Goal: Task Accomplishment & Management: Manage account settings

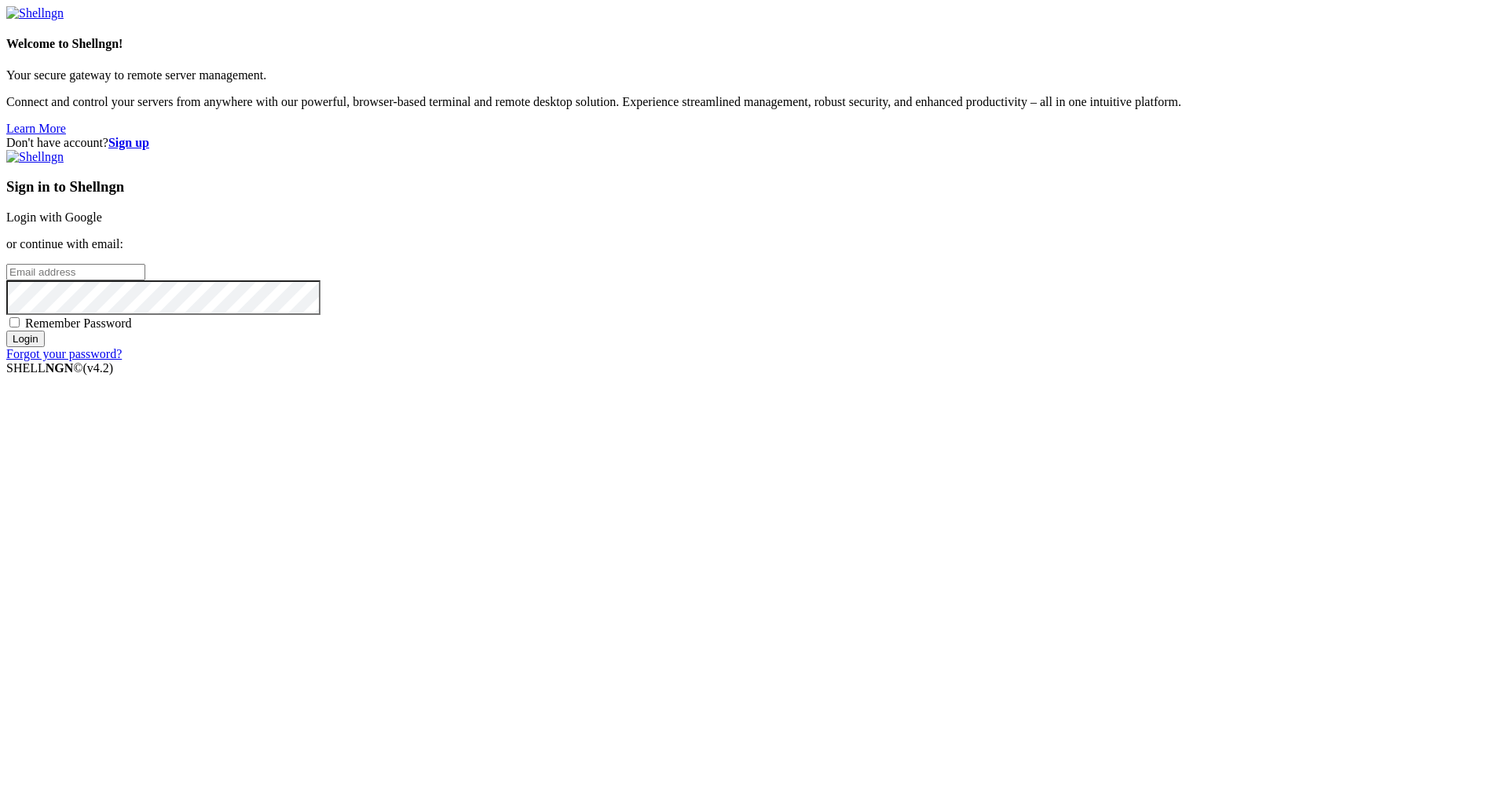
type input "[PERSON_NAME][EMAIL_ADDRESS][DOMAIN_NAME]"
click at [274, 136] on div "Welcome to Shellngn! Your secure gateway to remote server management. Connect a…" at bounding box center [754, 71] width 1495 height 129
click at [45, 196] on input "Login" at bounding box center [25, 338] width 38 height 16
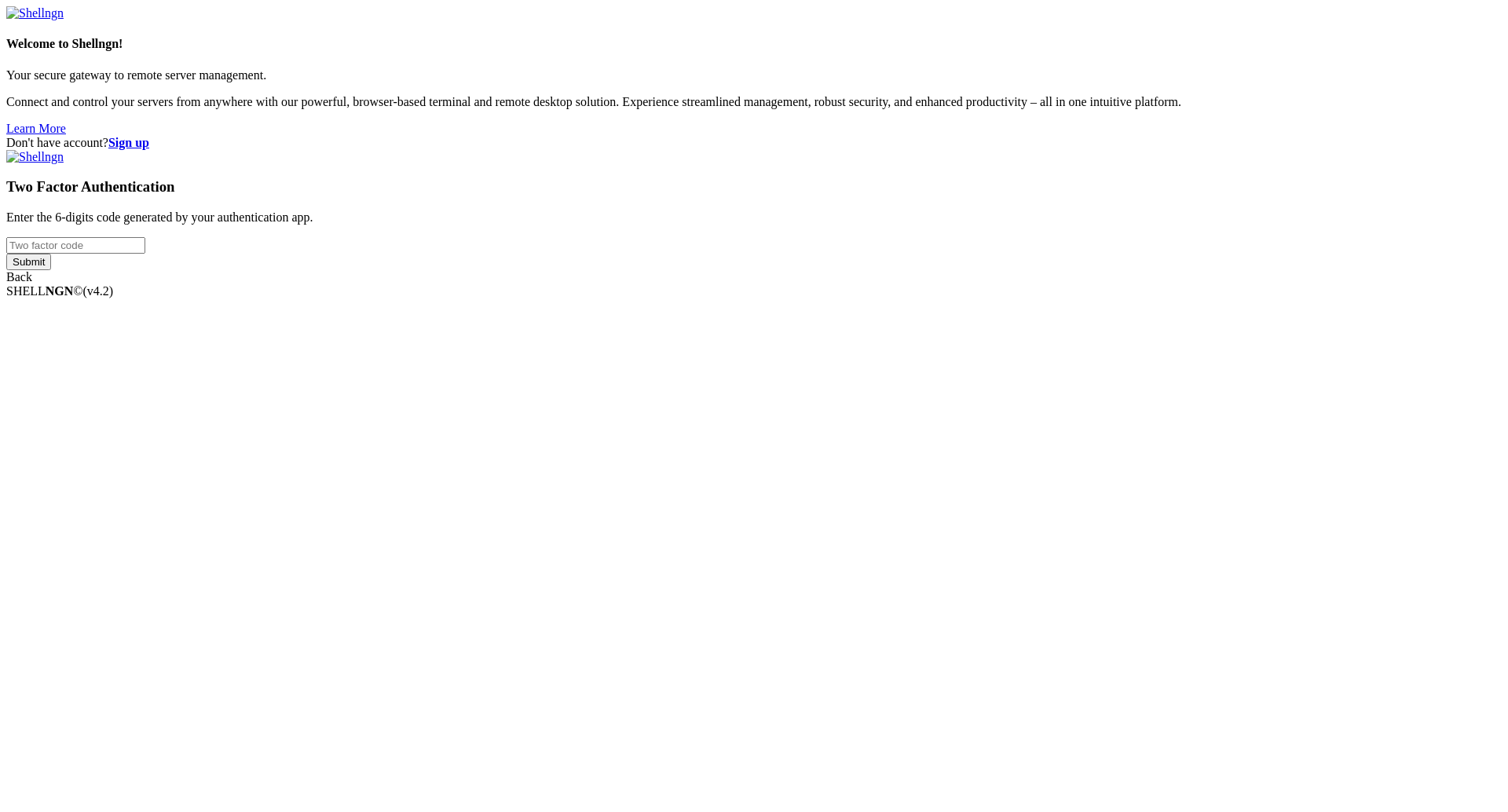
drag, startPoint x: 896, startPoint y: 395, endPoint x: 885, endPoint y: 399, distance: 11.7
click at [146, 196] on input "number" at bounding box center [75, 245] width 139 height 16
paste input "759503"
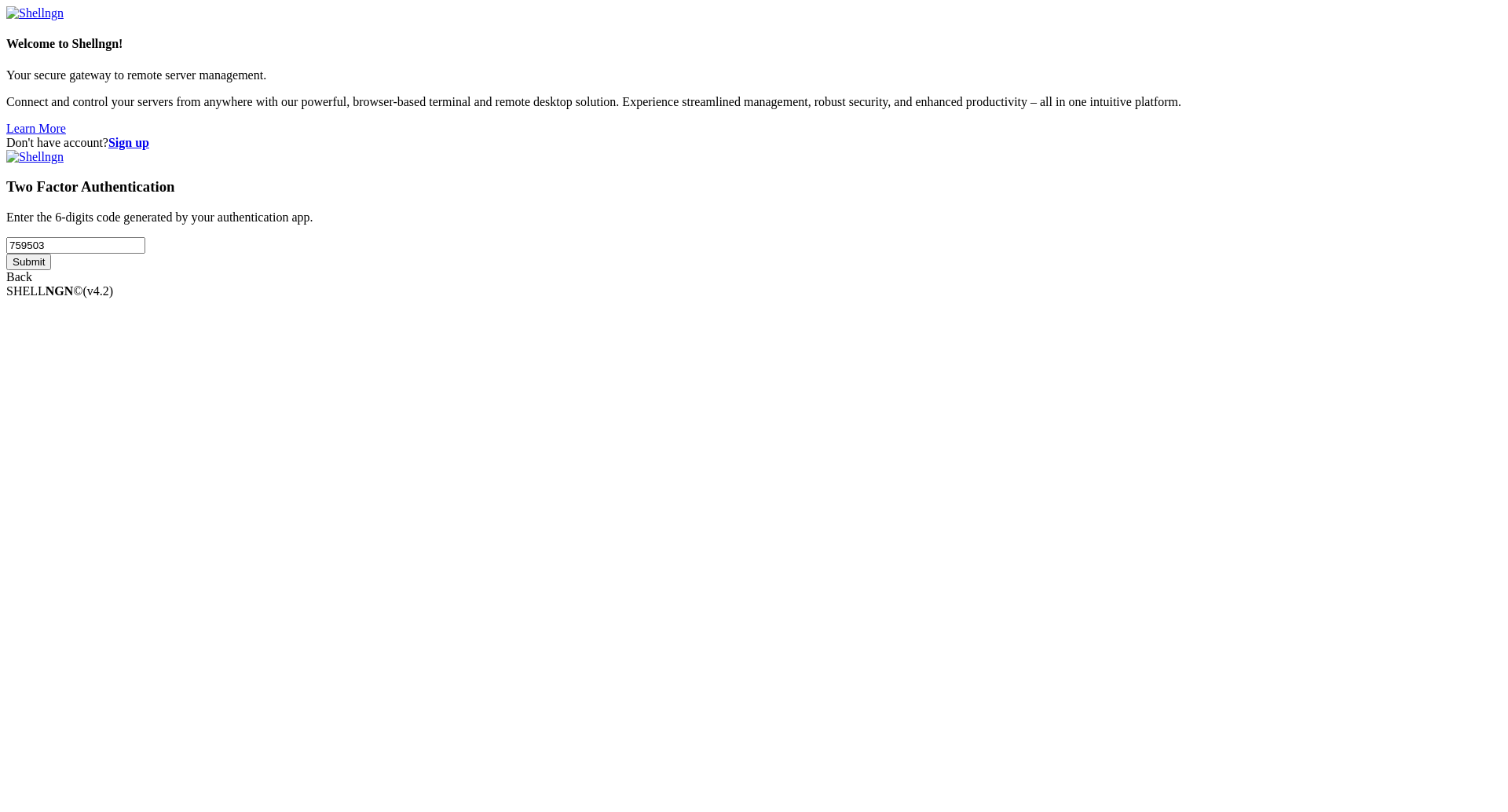
type input "759503"
drag, startPoint x: 927, startPoint y: 468, endPoint x: 930, endPoint y: 477, distance: 9.5
click at [583, 196] on div "Two Factor Authentication Enter the 6-digits code generated by your authenticat…" at bounding box center [754, 217] width 1495 height 134
click at [51, 196] on input "Submit" at bounding box center [28, 261] width 45 height 16
